Goal: Task Accomplishment & Management: Use online tool/utility

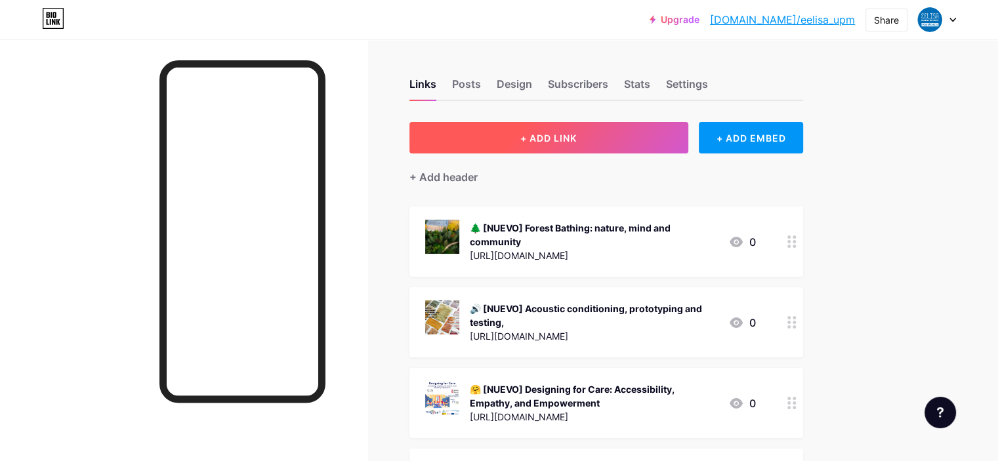
click at [577, 139] on span "+ ADD LINK" at bounding box center [548, 138] width 56 height 11
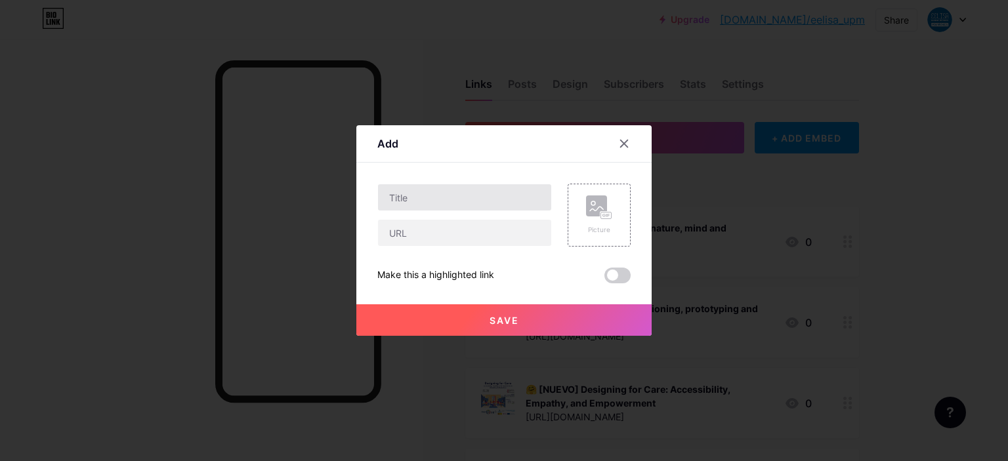
drag, startPoint x: 516, startPoint y: 212, endPoint x: 512, endPoint y: 202, distance: 10.6
click at [516, 211] on div at bounding box center [464, 215] width 175 height 63
click at [512, 201] on input "text" at bounding box center [464, 197] width 173 height 26
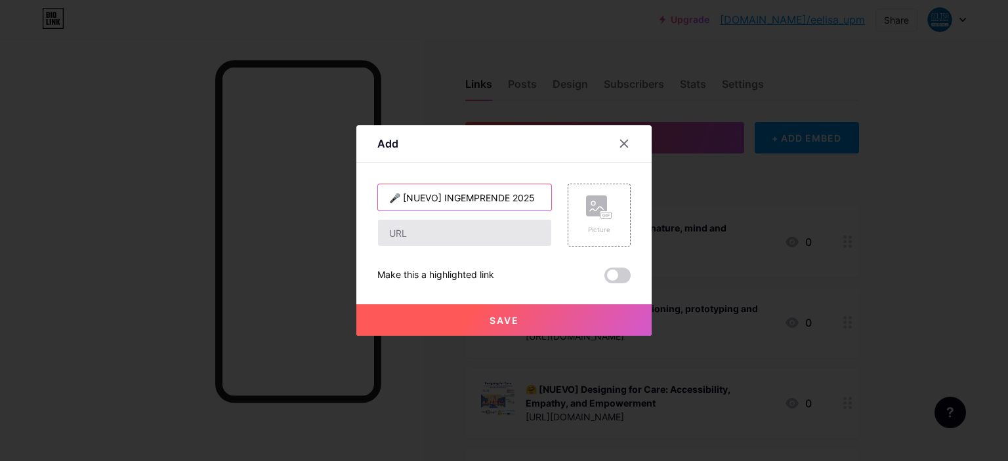
type input "🎤 [NUEVO] INGEMPRENDE 2025"
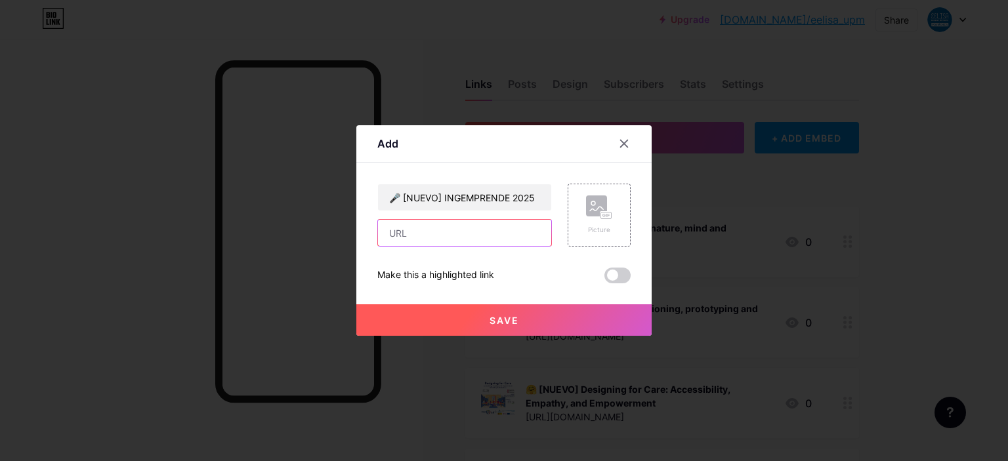
click at [488, 231] on input "text" at bounding box center [464, 233] width 173 height 26
paste input "[URL][DOMAIN_NAME]"
type input "[URL][DOMAIN_NAME]"
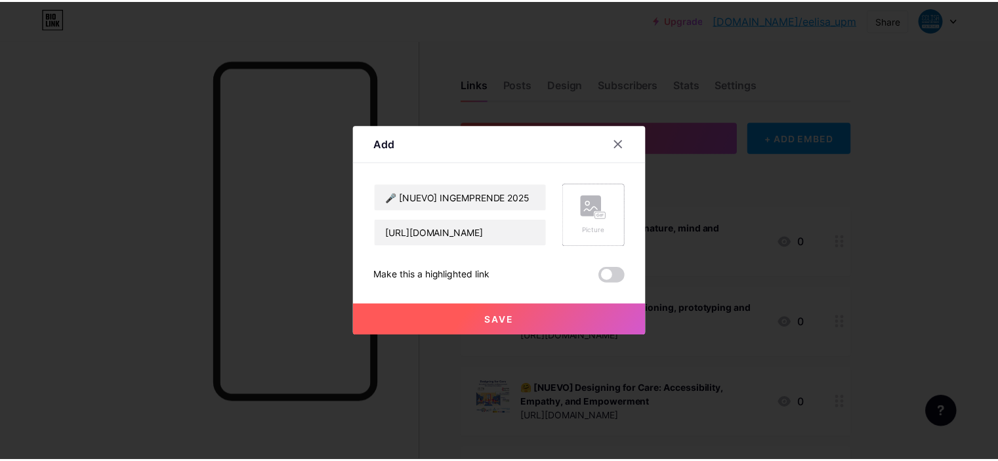
scroll to position [0, 0]
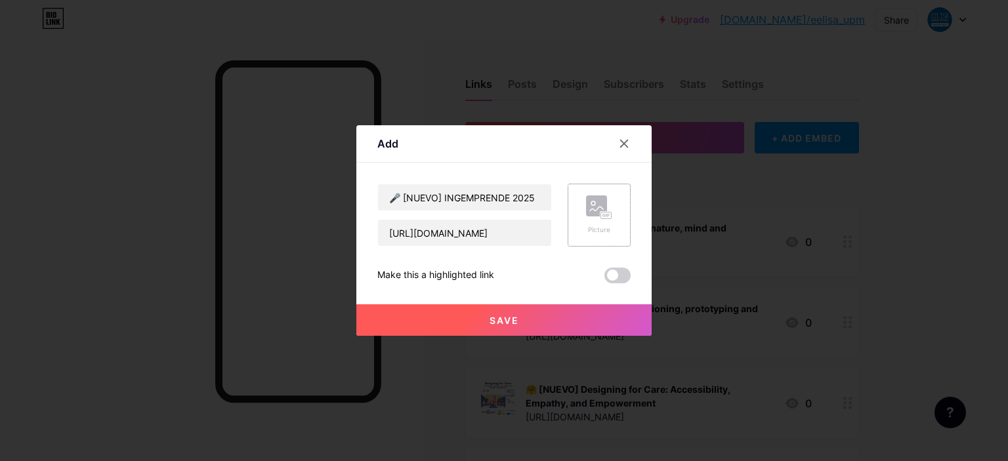
click at [587, 226] on div "Picture" at bounding box center [599, 230] width 26 height 10
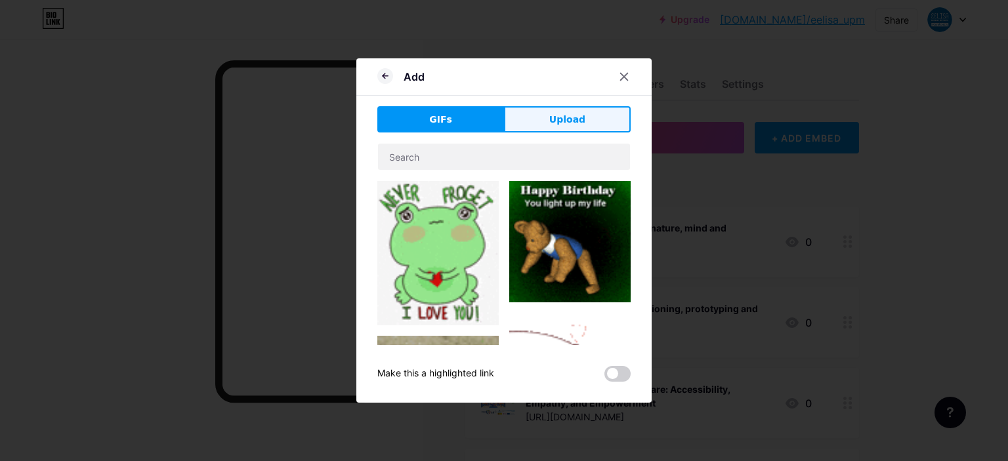
click at [546, 123] on button "Upload" at bounding box center [567, 119] width 127 height 26
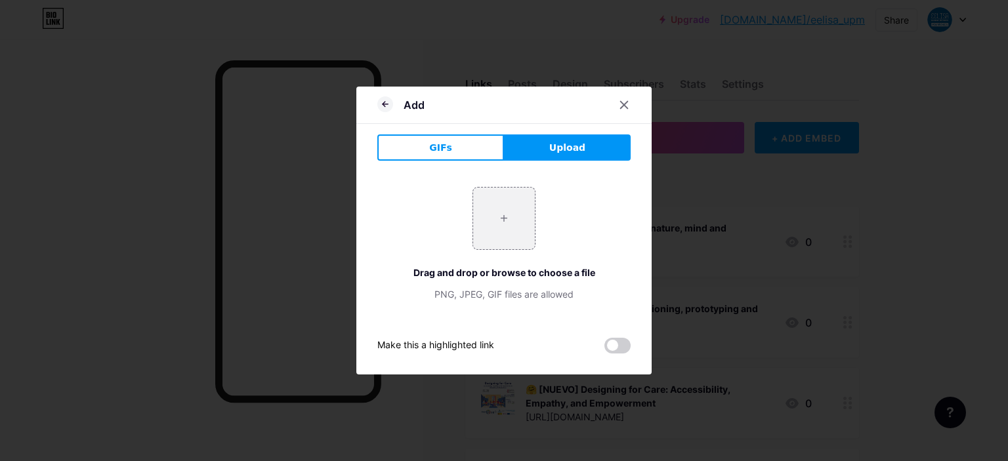
click at [551, 139] on button "Upload" at bounding box center [567, 147] width 127 height 26
click at [560, 152] on span "Upload" at bounding box center [567, 148] width 36 height 14
click at [514, 207] on input "file" at bounding box center [504, 219] width 62 height 62
type input "C:\fakepath\COPIAD~2.PNG"
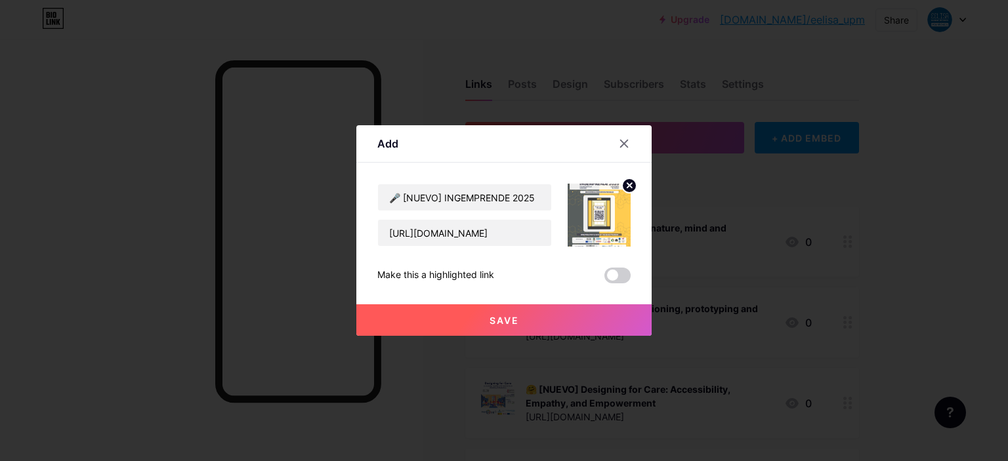
click at [526, 325] on button "Save" at bounding box center [503, 319] width 295 height 31
